Goal: Check status: Check status

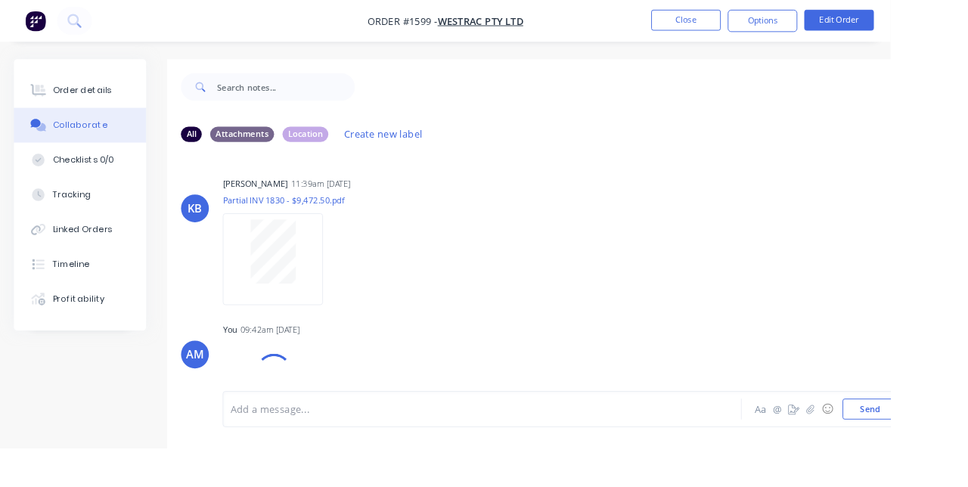
click at [783, 23] on button "Close" at bounding box center [746, 22] width 76 height 23
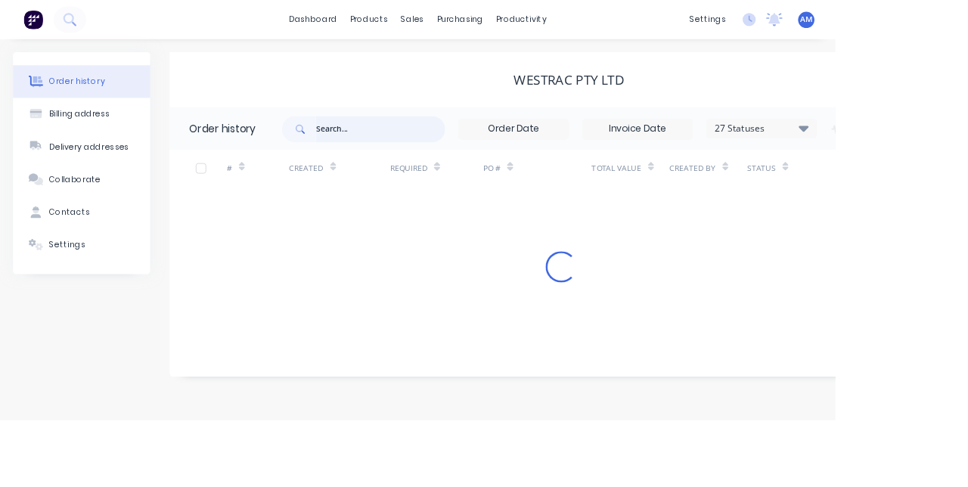
click at [424, 154] on input "text" at bounding box center [441, 150] width 150 height 30
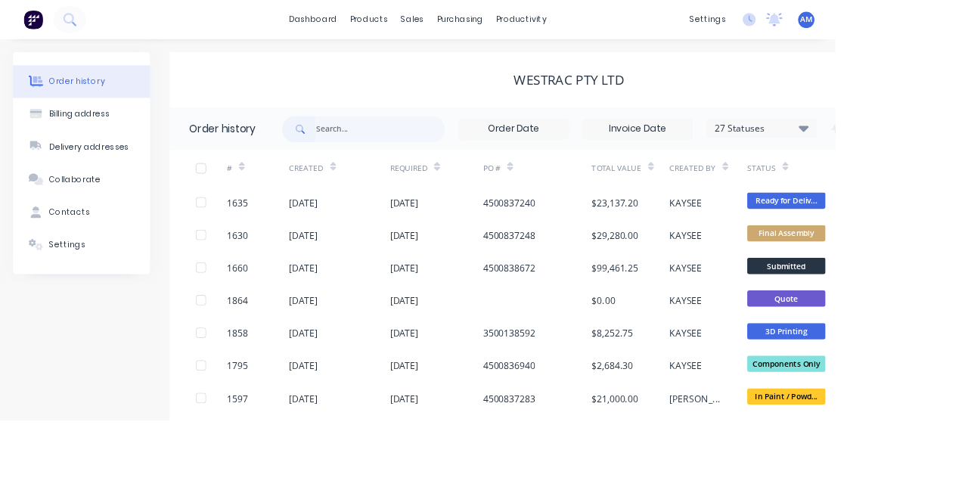
click at [481, 29] on div "sales" at bounding box center [479, 22] width 42 height 23
click at [563, 78] on link "Sales Orders" at bounding box center [558, 72] width 200 height 30
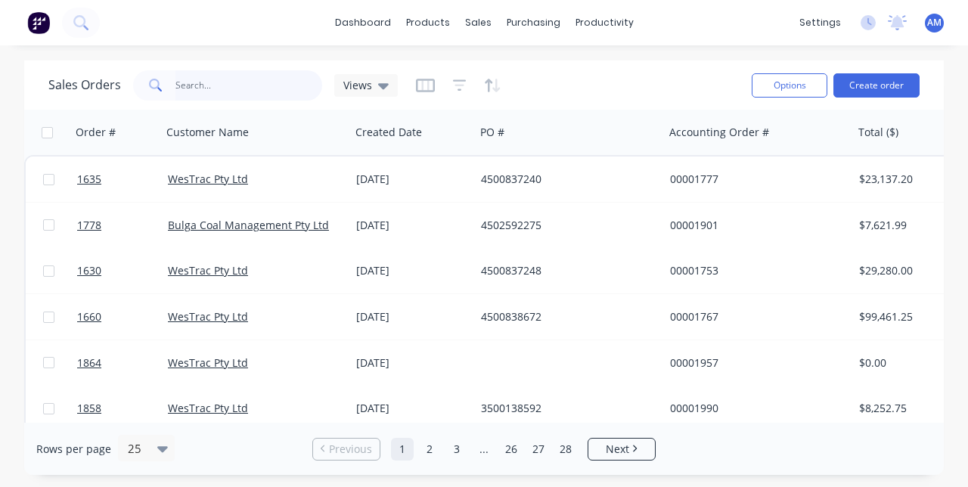
click at [218, 86] on input "text" at bounding box center [248, 85] width 147 height 30
type input "1635"
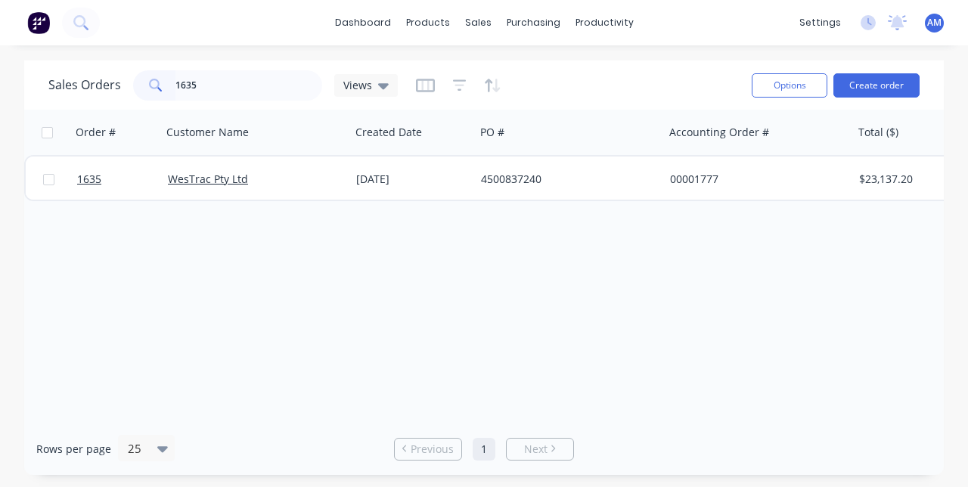
click at [523, 175] on div "4500837240" at bounding box center [565, 179] width 168 height 15
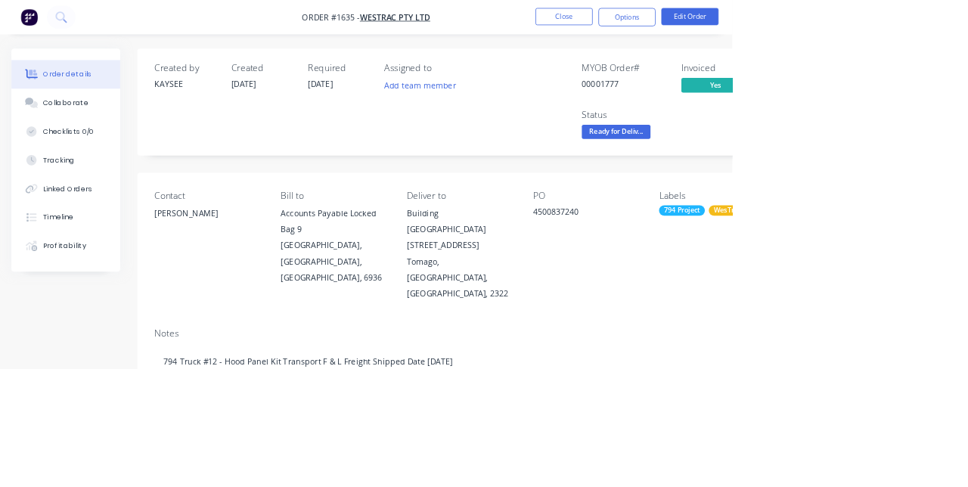
click at [98, 137] on div "Collaborate" at bounding box center [87, 136] width 60 height 14
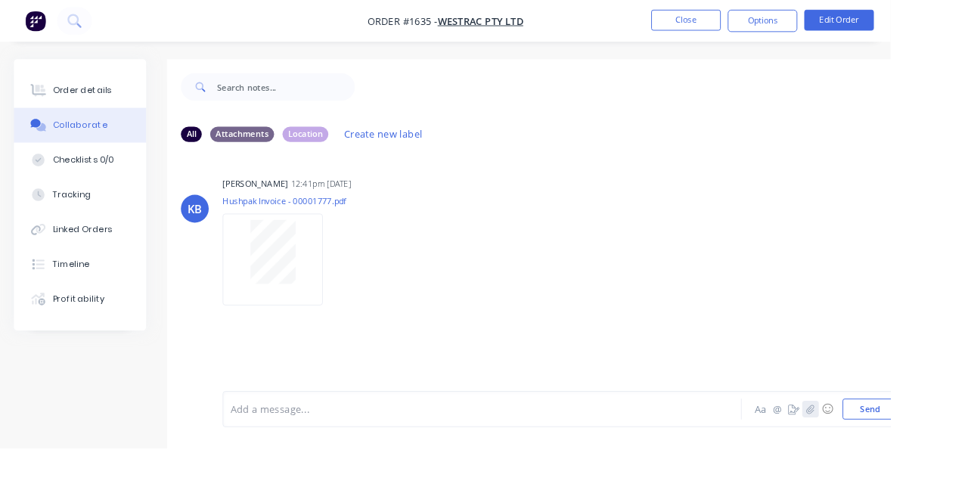
click at [882, 449] on icon "button" at bounding box center [881, 444] width 8 height 10
click at [882, 450] on icon "button" at bounding box center [881, 444] width 9 height 11
